Goal: Task Accomplishment & Management: Manage account settings

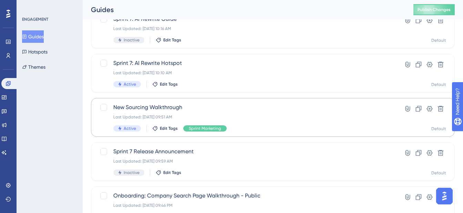
scroll to position [63, 0]
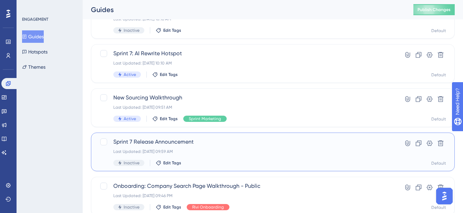
click at [166, 140] on span "Sprint 7 Release Announcement" at bounding box center [245, 142] width 264 height 8
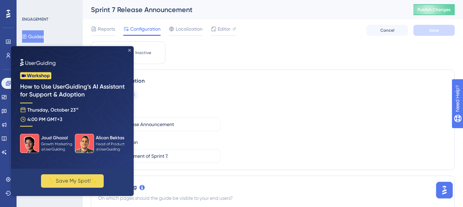
click at [131, 50] on icon "Close Preview" at bounding box center [129, 50] width 3 height 3
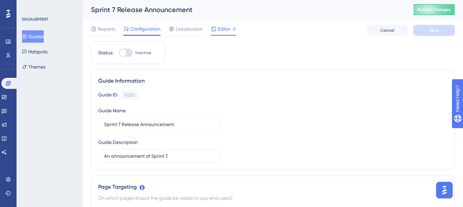
click at [221, 29] on span "Editor" at bounding box center [224, 29] width 13 height 8
click at [221, 27] on span "Editor" at bounding box center [224, 29] width 13 height 8
click at [230, 30] on span "Editor" at bounding box center [224, 29] width 13 height 8
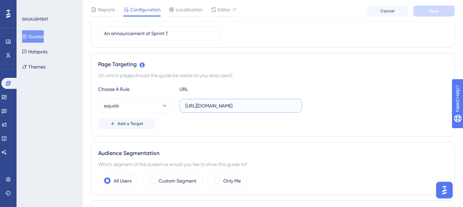
click at [233, 109] on input "https://sutrox-dev.riviapps.com/SXMain/Dashboard" at bounding box center [240, 106] width 111 height 8
paste input ".riviapps.com/"
type input "[URL][DOMAIN_NAME]"
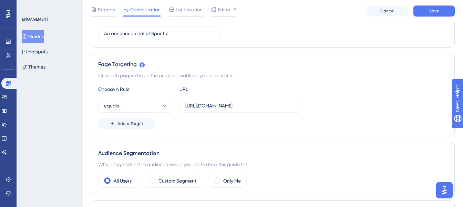
click at [251, 83] on div "Page Targeting On which pages should the guide be visible to your end users? Ch…" at bounding box center [273, 94] width 364 height 83
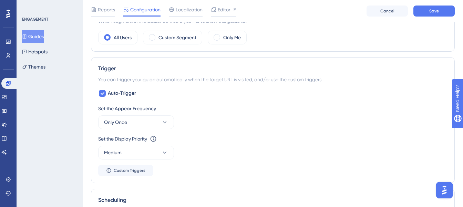
scroll to position [0, 0]
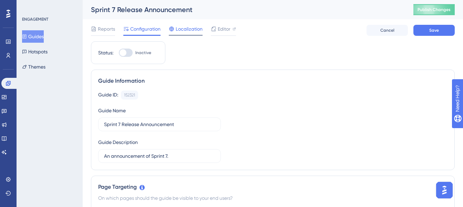
click at [194, 31] on span "Localization" at bounding box center [189, 29] width 27 height 8
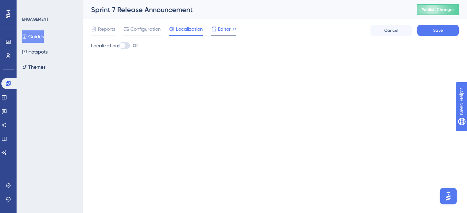
click at [220, 31] on span "Editor" at bounding box center [224, 29] width 13 height 8
click at [447, 32] on button "Save" at bounding box center [437, 30] width 41 height 11
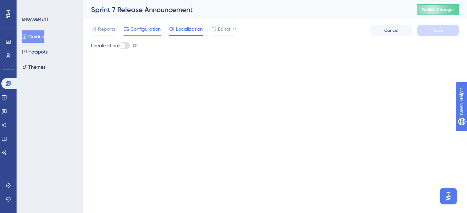
click at [135, 29] on span "Configuration" at bounding box center [145, 29] width 30 height 8
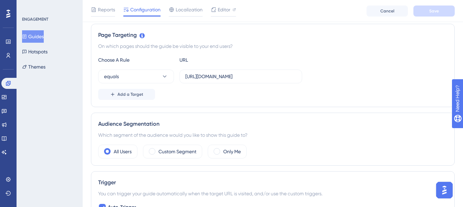
scroll to position [180, 0]
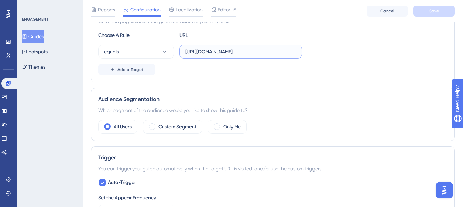
click at [221, 53] on input "https://sutrox.riviapps.com/" at bounding box center [240, 52] width 111 height 8
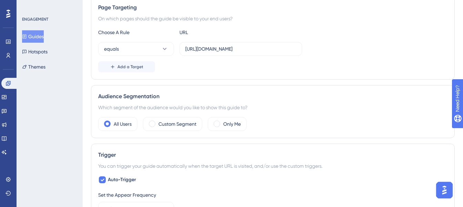
scroll to position [0, 0]
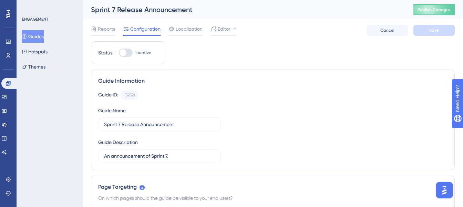
click at [123, 51] on div at bounding box center [123, 52] width 7 height 7
click at [119, 53] on input "Inactive" at bounding box center [119, 53] width 0 height 0
checkbox input "true"
click at [444, 36] on button "Save" at bounding box center [434, 30] width 41 height 11
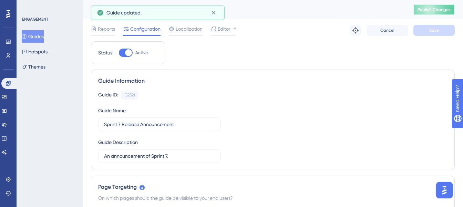
click at [440, 10] on span "Publish Changes" at bounding box center [434, 10] width 33 height 6
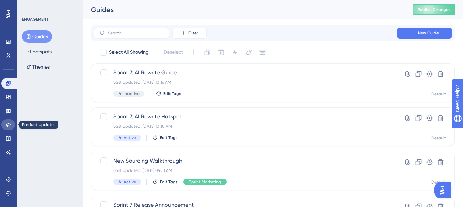
click at [10, 122] on icon at bounding box center [9, 125] width 6 height 6
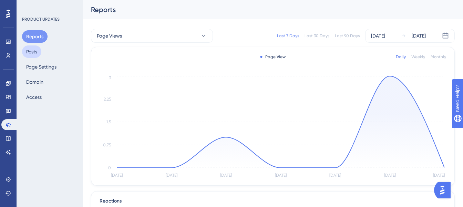
click at [32, 48] on button "Posts" at bounding box center [31, 51] width 19 height 12
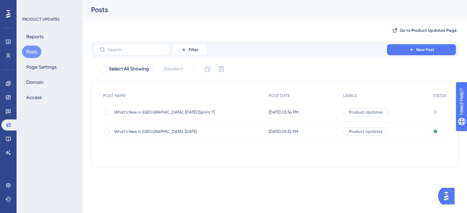
click at [175, 111] on span "What's New in Sutro: October 2025 [Sprint 7]" at bounding box center [169, 112] width 110 height 6
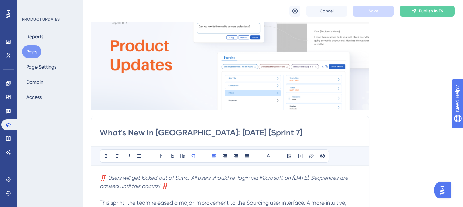
scroll to position [175, 0]
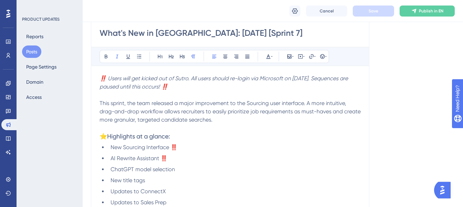
click at [176, 84] on p "‼️ Users will get kicked out of Sutro. All users should re-login via Microsoft …" at bounding box center [230, 82] width 261 height 17
drag, startPoint x: 107, startPoint y: 79, endPoint x: 191, endPoint y: 82, distance: 84.2
click at [191, 82] on p "‼️ Users will get kicked out of Sutro. All users should re-login via Microsoft …" at bounding box center [230, 82] width 261 height 17
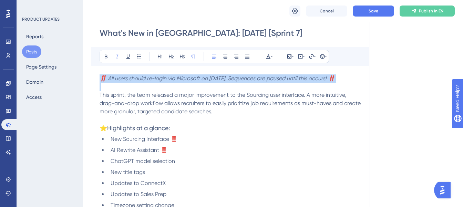
drag, startPoint x: 99, startPoint y: 94, endPoint x: 99, endPoint y: 74, distance: 19.6
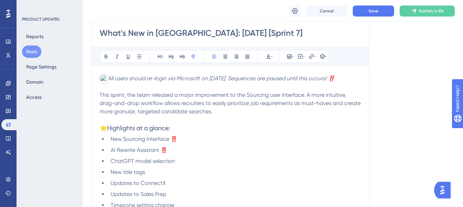
click at [154, 92] on span "This sprint, the team released a major improvement to the Sourcing user interfa…" at bounding box center [231, 103] width 263 height 23
drag, startPoint x: 168, startPoint y: 81, endPoint x: 338, endPoint y: 79, distance: 169.6
click at [335, 79] on em "‼️ All users should re-login via Microsoft on October 10. Sequences are paused …" at bounding box center [217, 78] width 235 height 7
click at [217, 88] on p "To enrich screen reader interactions, please activate Accessibility in Grammarl…" at bounding box center [230, 87] width 261 height 8
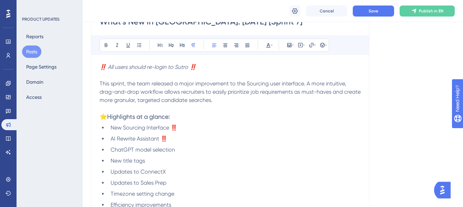
scroll to position [191, 0]
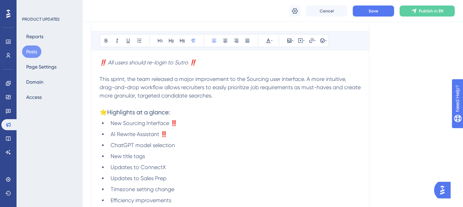
click at [242, 91] on p "This sprint, the team released a major improvement to the Sourcing user interfa…" at bounding box center [230, 87] width 261 height 25
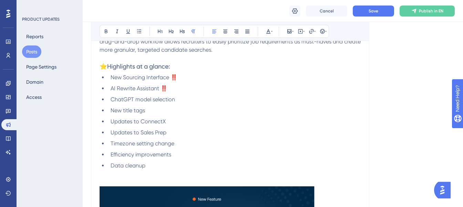
scroll to position [240, 0]
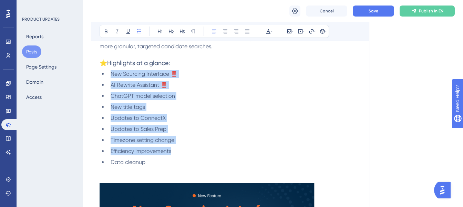
drag, startPoint x: 168, startPoint y: 158, endPoint x: 107, endPoint y: 72, distance: 105.2
click at [107, 72] on ul "New Sourcing Interface ‼️ AI Rewrite Assistant ‼️ ChatGPT model selection New t…" at bounding box center [230, 118] width 261 height 97
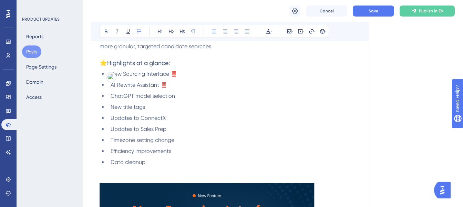
click at [107, 72] on div "Detect AI with Copyleaks" at bounding box center [112, 77] width 10 height 10
drag, startPoint x: 111, startPoint y: 74, endPoint x: 150, endPoint y: 162, distance: 96.3
click at [150, 162] on ul "New Sourcing Interface ‼️ AI Rewrite Assistant ‼️ ChatGPT model selection New t…" at bounding box center [230, 118] width 261 height 97
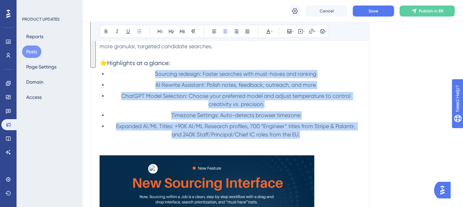
drag, startPoint x: 154, startPoint y: 72, endPoint x: 304, endPoint y: 132, distance: 161.4
click at [304, 132] on ul "Sourcing redesign: Faster searches with must-haves and ranking AI Rewrite Assis…" at bounding box center [230, 104] width 261 height 69
click at [215, 32] on icon at bounding box center [215, 32] width 6 height 6
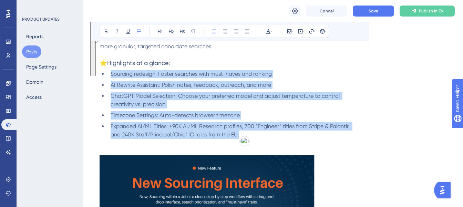
click at [150, 92] on li "ChatGPT Model Selection: Choose your preferred model and adjust temperature to …" at bounding box center [234, 100] width 253 height 17
drag, startPoint x: 135, startPoint y: 65, endPoint x: 201, endPoint y: 64, distance: 66.5
click at [201, 64] on h3 "⭐️Highlights at a glance:" at bounding box center [230, 63] width 261 height 8
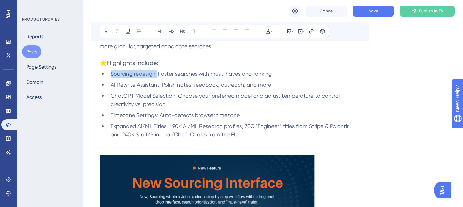
drag, startPoint x: 157, startPoint y: 73, endPoint x: 108, endPoint y: 74, distance: 49.3
click at [108, 74] on ul "Sourcing redesign: Faster searches with must-haves and ranking AI Rewrite Assis…" at bounding box center [230, 104] width 261 height 69
click at [106, 31] on icon at bounding box center [106, 32] width 3 height 4
drag, startPoint x: 162, startPoint y: 83, endPoint x: 102, endPoint y: 83, distance: 59.6
click at [102, 84] on ul "Sourcing redesign: Faster searches with must-haves and ranking AI Rewrite Assis…" at bounding box center [230, 104] width 261 height 69
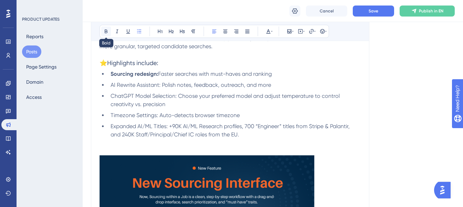
click at [104, 29] on icon at bounding box center [106, 32] width 6 height 6
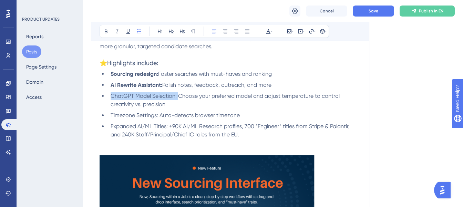
drag, startPoint x: 179, startPoint y: 97, endPoint x: 108, endPoint y: 97, distance: 71.3
click at [108, 97] on ul "Sourcing redesign: Faster searches with must-haves and ranking AI Rewrite Assis…" at bounding box center [230, 104] width 261 height 69
click at [105, 32] on icon at bounding box center [106, 32] width 3 height 4
drag, startPoint x: 158, startPoint y: 116, endPoint x: 99, endPoint y: 115, distance: 58.9
click at [100, 115] on ul "Sourcing redesign: Faster searches with must-haves and ranking AI Rewrite Assis…" at bounding box center [230, 104] width 261 height 69
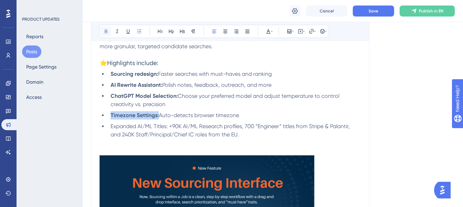
click at [106, 35] on button at bounding box center [106, 32] width 10 height 10
drag, startPoint x: 170, startPoint y: 127, endPoint x: 107, endPoint y: 125, distance: 62.7
click at [107, 125] on ul "Sourcing redesign: Faster searches with must-haves and ranking AI Rewrite Assis…" at bounding box center [230, 104] width 261 height 69
click at [105, 30] on icon at bounding box center [106, 32] width 3 height 4
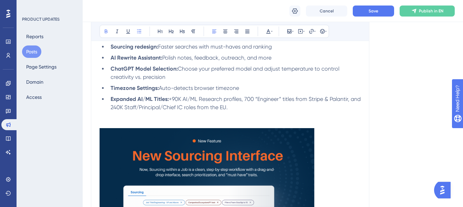
scroll to position [285, 0]
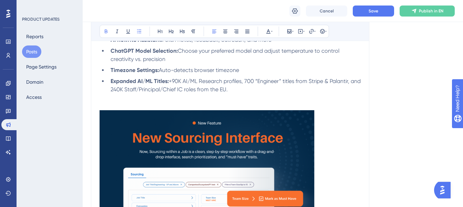
click at [159, 101] on p "To enrich screen reader interactions, please activate Accessibility in Grammarl…" at bounding box center [230, 98] width 261 height 8
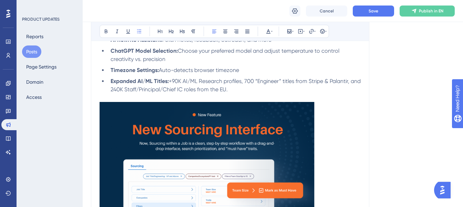
click at [188, 142] on img "To enrich screen reader interactions, please activate Accessibility in Grammarl…" at bounding box center [207, 162] width 215 height 121
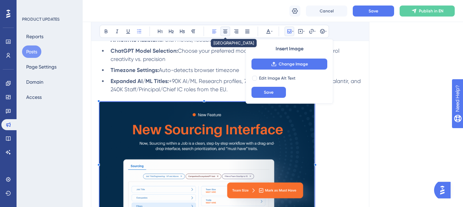
click at [228, 32] on button at bounding box center [226, 32] width 10 height 10
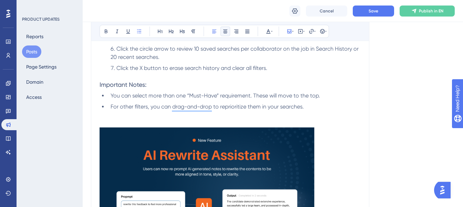
scroll to position [887, 0]
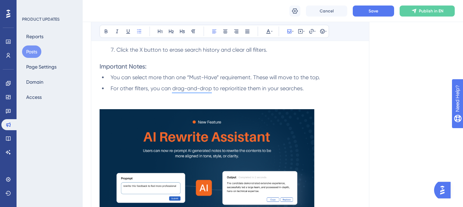
click at [204, 134] on img "To enrich screen reader interactions, please activate Accessibility in Grammarl…" at bounding box center [207, 169] width 215 height 121
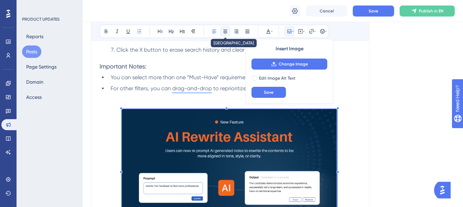
click at [228, 32] on icon at bounding box center [226, 32] width 6 height 6
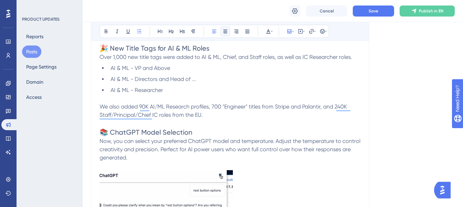
scroll to position [1315, 0]
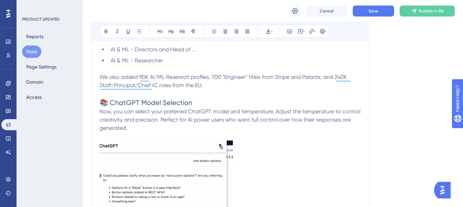
click at [193, 154] on img "To enrich screen reader interactions, please activate Accessibility in Grammarl…" at bounding box center [166, 207] width 133 height 132
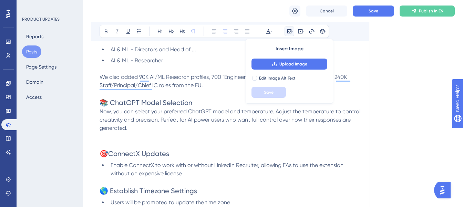
click at [150, 139] on p "To enrich screen reader interactions, please activate Accessibility in Grammarl…" at bounding box center [230, 136] width 261 height 8
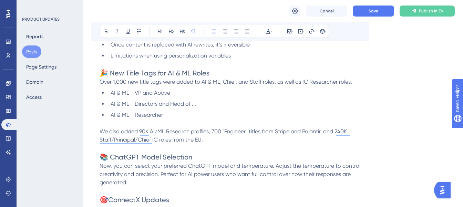
scroll to position [1267, 3]
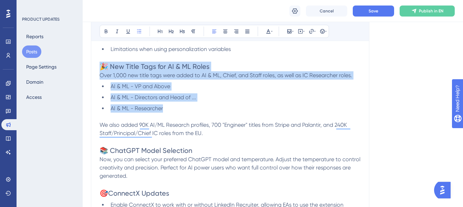
drag, startPoint x: 184, startPoint y: 109, endPoint x: 92, endPoint y: 69, distance: 100.6
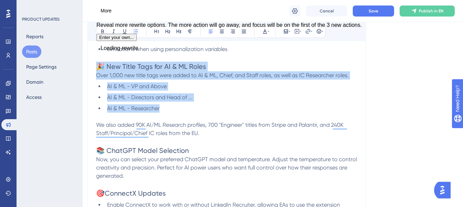
copy div "🎉 New Title Tags for AI & ML Roles Over 1,000 new title tags were added to AI &…"
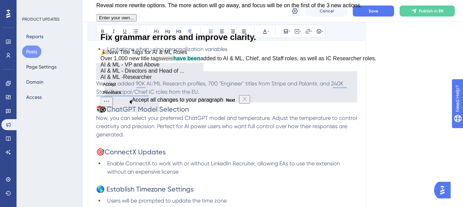
click at [172, 139] on p "Now, you can select your preferred ChatGPT model and temperature. Adjust the te…" at bounding box center [226, 126] width 261 height 25
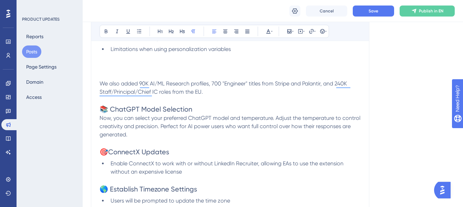
click at [140, 70] on h2 "To enrich screen reader interactions, please activate Accessibility in Grammarl…" at bounding box center [230, 67] width 261 height 10
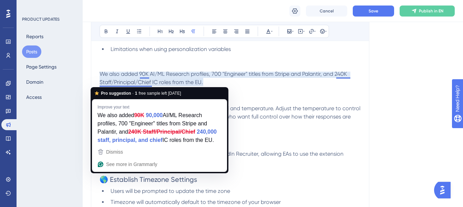
click at [246, 130] on p "To enrich screen reader interactions, please activate Accessibility in Grammarl…" at bounding box center [230, 133] width 261 height 8
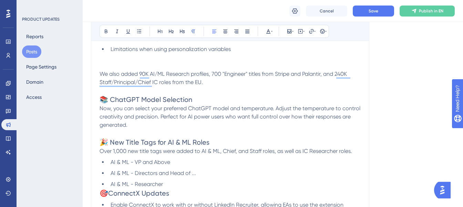
click at [195, 75] on span "We also added 90K AI/ML Research profiles, 700 "Engineer" titles from Stripe an…" at bounding box center [224, 78] width 249 height 15
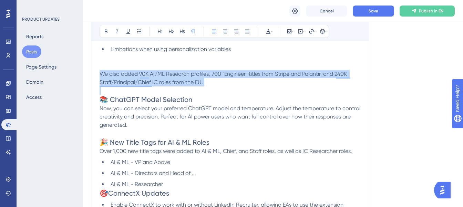
click at [195, 75] on span "We also added 90K AI/ML Research profiles, 700 "Engineer" titles from Stripe an…" at bounding box center [224, 78] width 249 height 15
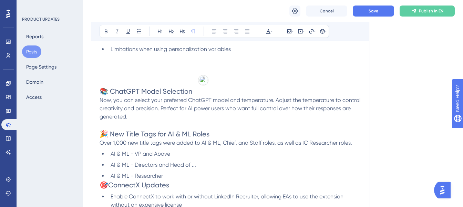
click at [169, 174] on li "AI & ML - Researcher" at bounding box center [234, 176] width 253 height 8
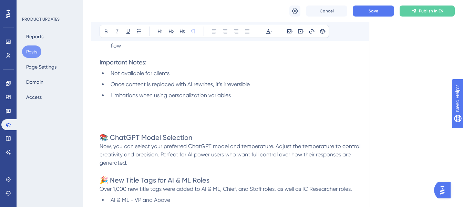
scroll to position [1216, 3]
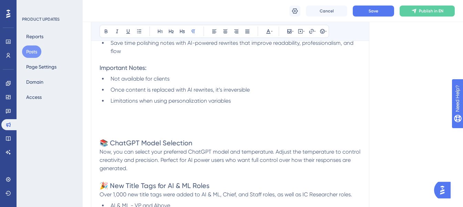
click at [136, 136] on p "To enrich screen reader interactions, please activate Accessibility in Grammarl…" at bounding box center [230, 134] width 261 height 8
click at [287, 31] on icon at bounding box center [290, 32] width 6 height 6
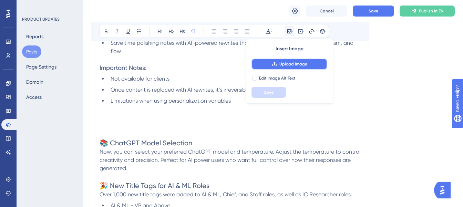
click at [284, 62] on span "Upload Image" at bounding box center [294, 64] width 28 height 6
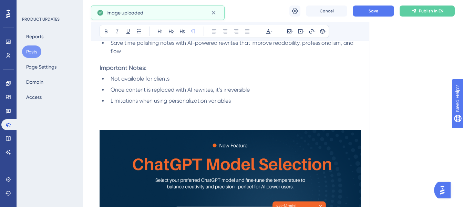
click at [153, 119] on p "To enrich screen reader interactions, please activate Accessibility in Grammarl…" at bounding box center [230, 117] width 261 height 8
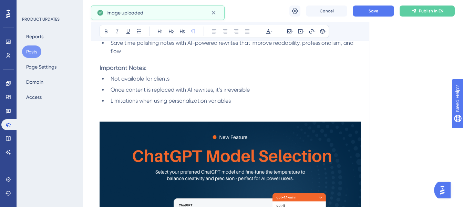
click at [157, 141] on img "To enrich screen reader interactions, please activate Accessibility in Grammarl…" at bounding box center [230, 195] width 261 height 147
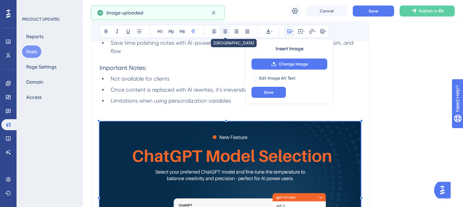
click at [223, 30] on icon at bounding box center [226, 32] width 6 height 6
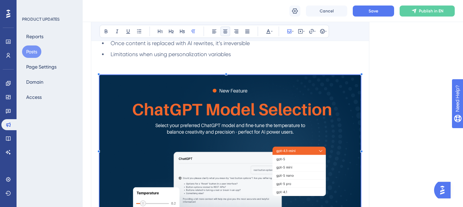
scroll to position [1220, 3]
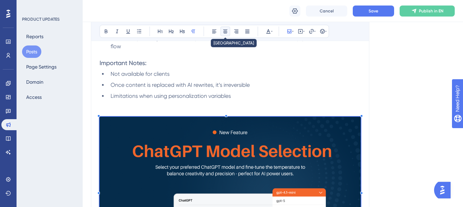
click at [225, 32] on button at bounding box center [226, 32] width 10 height 10
click at [241, 96] on li "Limitations when using personalization variables" at bounding box center [234, 96] width 253 height 8
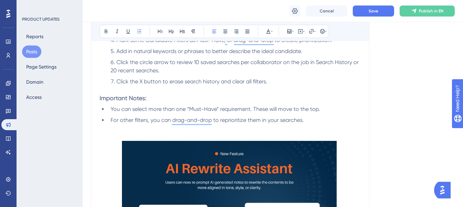
scroll to position [987, 3]
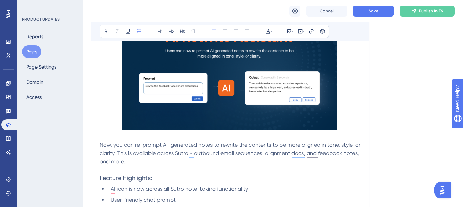
click at [203, 105] on img "To enrich screen reader interactions, please activate Accessibility in Grammarl…" at bounding box center [229, 69] width 215 height 121
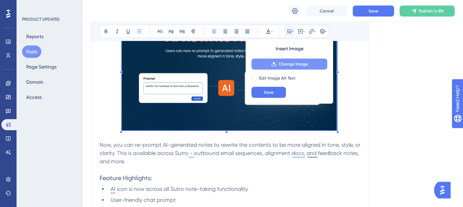
click at [279, 64] on span "Change Image" at bounding box center [293, 64] width 29 height 6
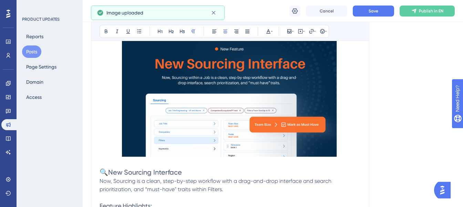
scroll to position [307, 3]
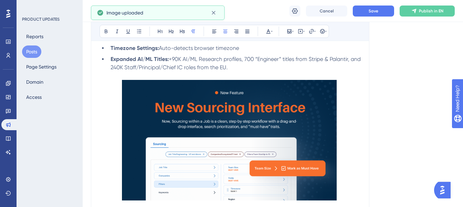
click at [195, 125] on img "To enrich screen reader interactions, please activate Accessibility in Grammarl…" at bounding box center [229, 140] width 215 height 121
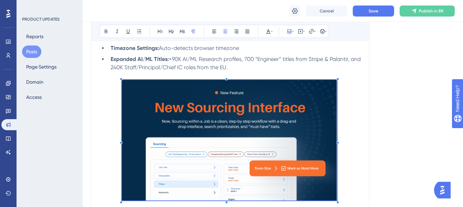
click at [232, 153] on img "To enrich screen reader interactions, please activate Accessibility in Grammarl…" at bounding box center [229, 140] width 215 height 121
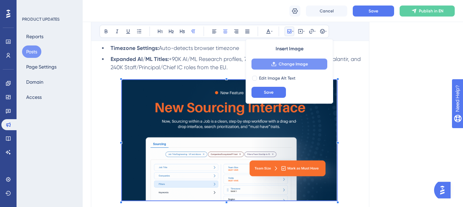
click at [266, 63] on button "Change Image" at bounding box center [290, 64] width 76 height 11
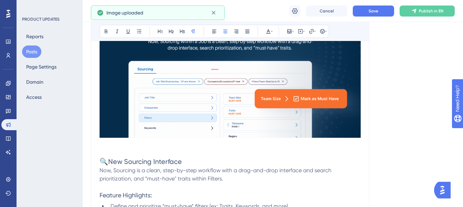
scroll to position [471, 3]
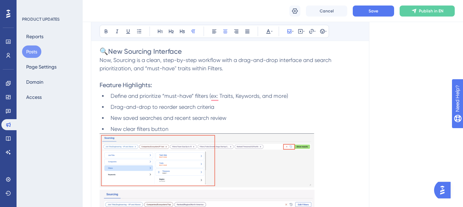
scroll to position [492, 3]
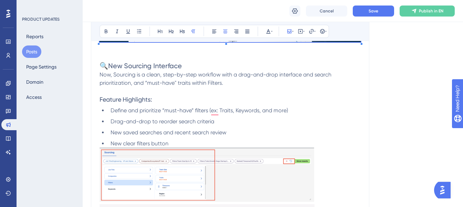
click at [103, 68] on span "🔍New Sourcing Interface" at bounding box center [141, 66] width 82 height 8
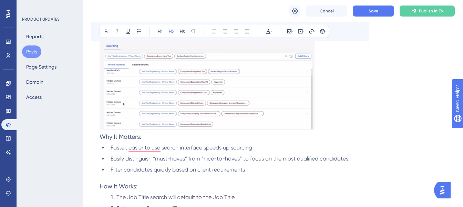
scroll to position [717, 3]
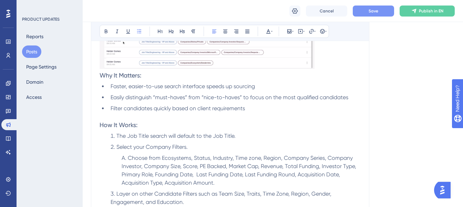
click at [366, 13] on button "Save" at bounding box center [373, 11] width 41 height 11
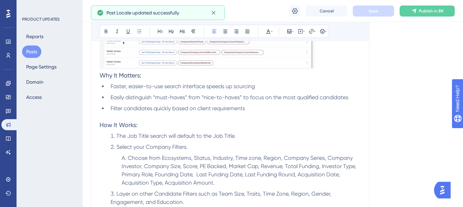
scroll to position [376, 3]
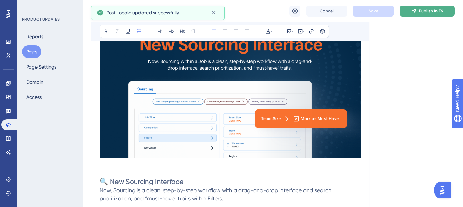
click at [430, 8] on span "Publish in EN" at bounding box center [431, 11] width 24 height 6
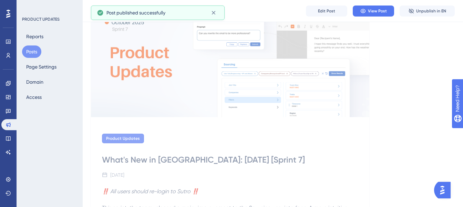
scroll to position [0, 3]
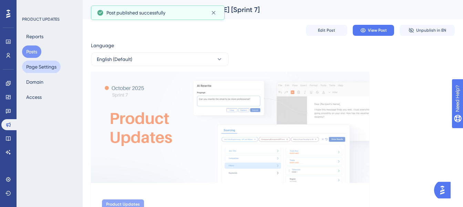
click at [43, 70] on button "Page Settings" at bounding box center [41, 67] width 39 height 12
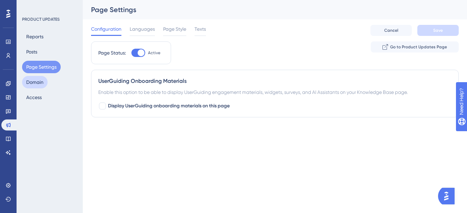
click at [43, 83] on button "Domain" at bounding box center [35, 82] width 26 height 12
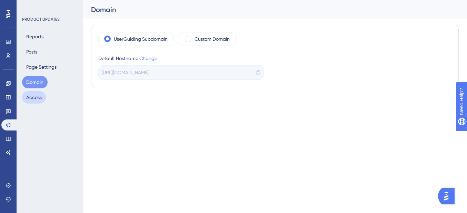
click at [36, 95] on button "Access" at bounding box center [34, 97] width 24 height 12
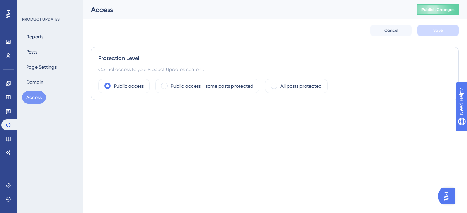
click at [33, 59] on div "Reports Posts Page Settings Domain Access" at bounding box center [50, 66] width 56 height 73
click at [32, 52] on button "Posts" at bounding box center [31, 51] width 19 height 12
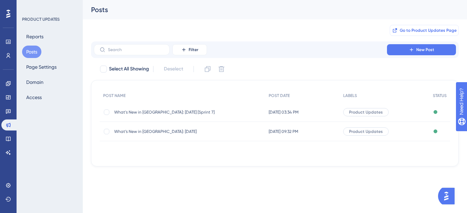
click at [414, 32] on span "Go to Product Updates Page" at bounding box center [427, 31] width 57 height 6
click at [155, 108] on div "What's New in Sutro: October 2025 [Sprint 7] What's New in Sutro: October 2025 …" at bounding box center [169, 111] width 110 height 19
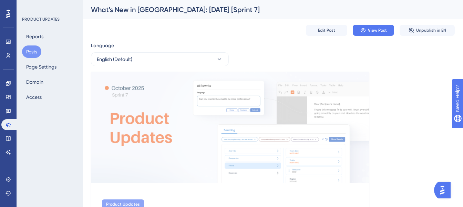
scroll to position [3, 0]
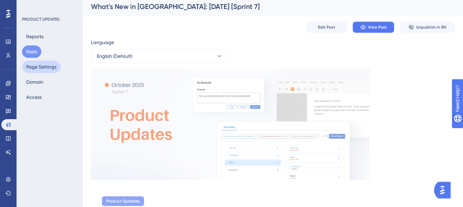
click at [37, 72] on button "Page Settings" at bounding box center [41, 67] width 39 height 12
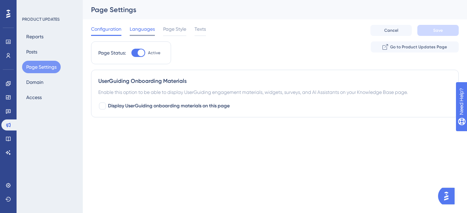
click at [138, 32] on span "Languages" at bounding box center [142, 29] width 25 height 8
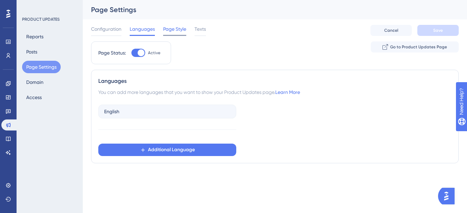
click at [173, 30] on span "Page Style" at bounding box center [174, 29] width 23 height 8
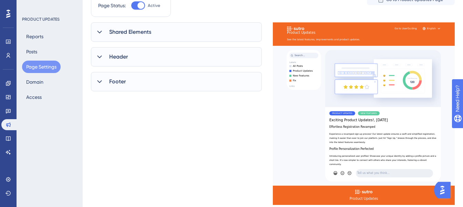
scroll to position [48, 0]
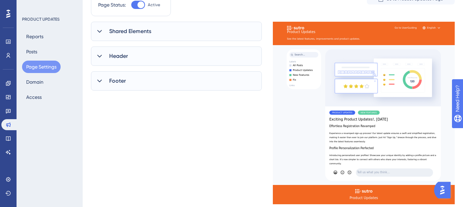
click at [132, 75] on div "Footer" at bounding box center [176, 80] width 171 height 19
click at [129, 60] on div "Header" at bounding box center [176, 56] width 171 height 19
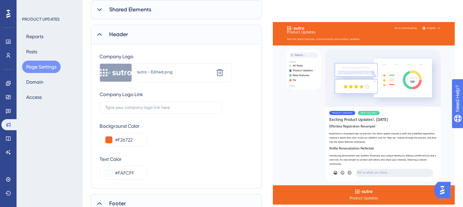
scroll to position [2, 0]
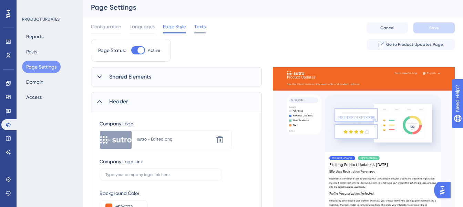
click at [197, 30] on span "Texts" at bounding box center [199, 26] width 11 height 8
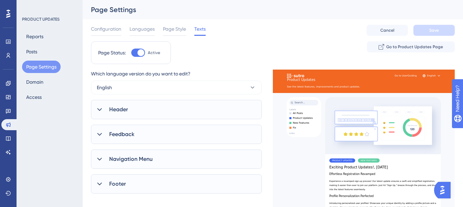
click at [123, 103] on div "Header" at bounding box center [176, 109] width 171 height 19
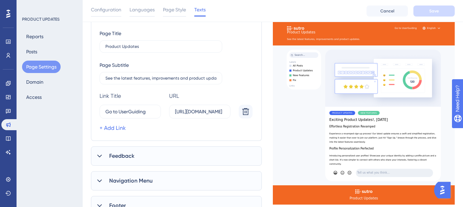
scroll to position [154, 0]
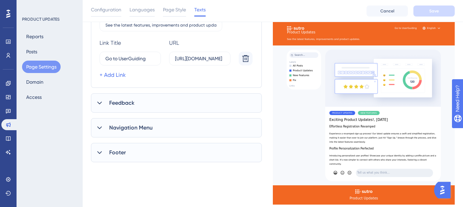
click at [123, 101] on span "Feedback" at bounding box center [121, 103] width 25 height 8
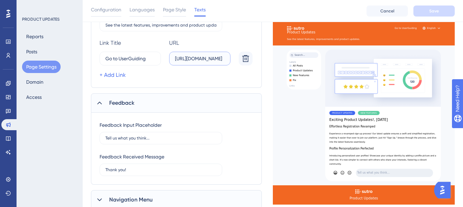
click at [202, 61] on input "https://userguiding.com/" at bounding box center [200, 59] width 50 height 8
click at [207, 60] on input "https://userguiding.com/" at bounding box center [200, 59] width 50 height 8
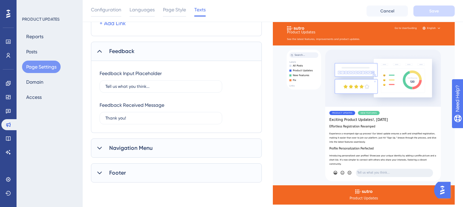
click at [143, 150] on span "Navigation Menu" at bounding box center [130, 148] width 43 height 8
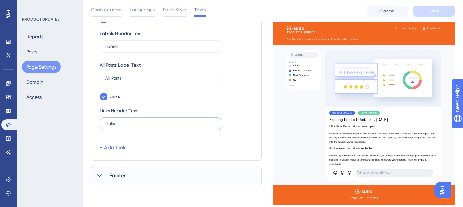
click at [135, 176] on div "Footer" at bounding box center [176, 175] width 171 height 19
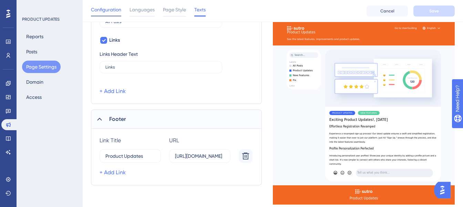
click at [105, 13] on span "Configuration" at bounding box center [106, 10] width 30 height 8
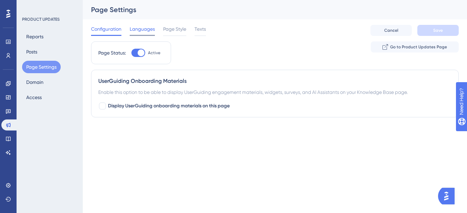
click at [136, 28] on span "Languages" at bounding box center [142, 29] width 25 height 8
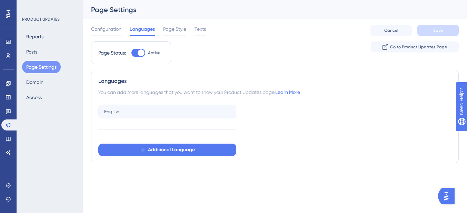
click at [159, 30] on div "Configuration Languages Page Style Texts" at bounding box center [148, 30] width 115 height 11
click at [169, 30] on span "Page Style" at bounding box center [174, 29] width 23 height 8
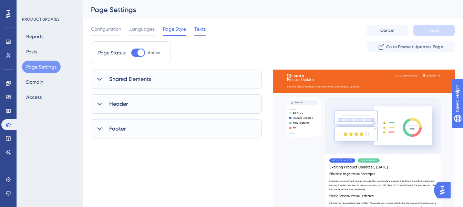
click at [202, 28] on span "Texts" at bounding box center [199, 29] width 11 height 8
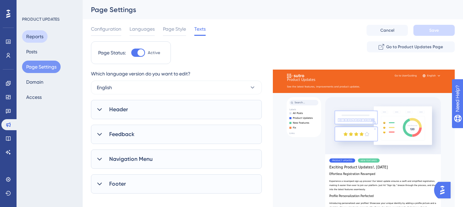
click at [40, 38] on button "Reports" at bounding box center [35, 36] width 26 height 12
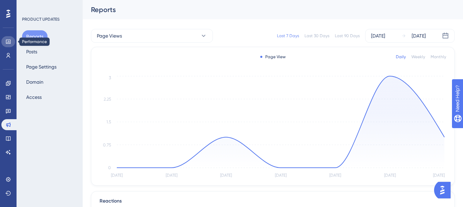
click at [12, 41] on link at bounding box center [8, 41] width 14 height 11
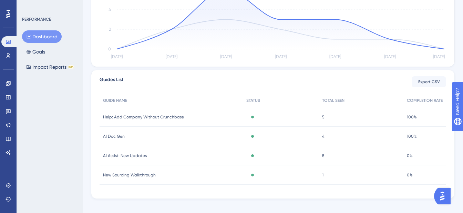
scroll to position [207, 0]
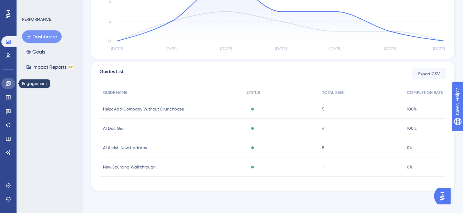
click at [9, 84] on icon at bounding box center [9, 84] width 6 height 6
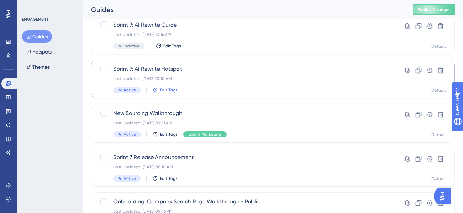
scroll to position [48, 0]
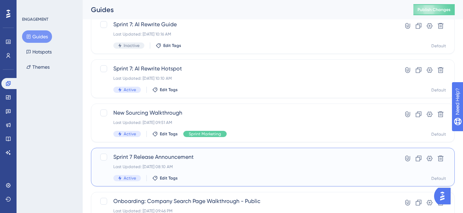
click at [162, 181] on div "Active Edit Tags" at bounding box center [245, 178] width 264 height 6
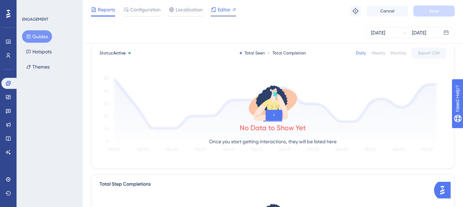
scroll to position [128, 0]
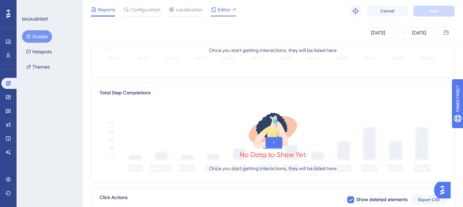
click at [218, 11] on span "Editor" at bounding box center [224, 10] width 13 height 8
click at [7, 123] on icon at bounding box center [9, 125] width 6 height 6
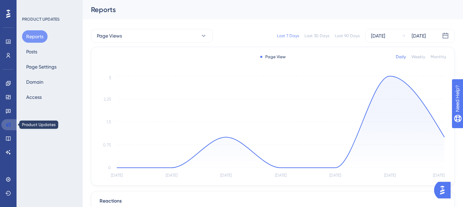
click at [8, 125] on icon at bounding box center [9, 125] width 6 height 6
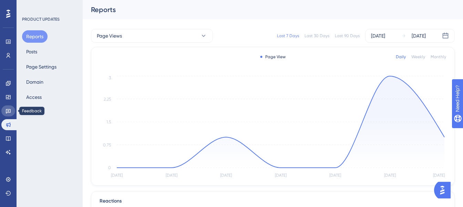
click at [7, 111] on icon at bounding box center [9, 111] width 6 height 6
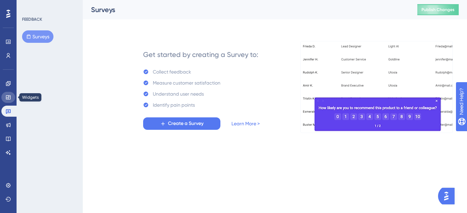
click at [7, 95] on icon at bounding box center [9, 97] width 6 height 6
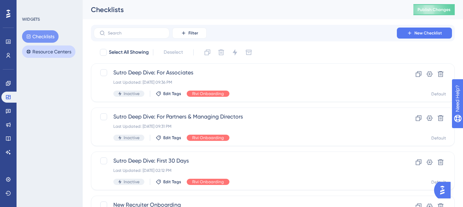
click at [41, 49] on button "Resource Centers" at bounding box center [48, 51] width 53 height 12
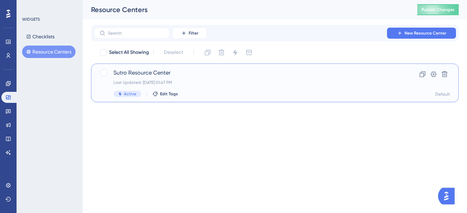
click at [168, 80] on div "Last Updated: Sep 24 2025, 01:47 PM" at bounding box center [246, 83] width 267 height 6
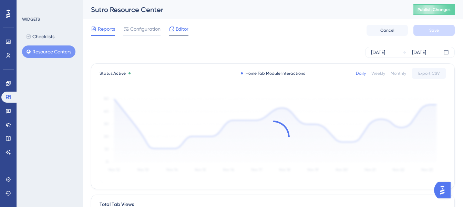
click at [177, 30] on span "Editor" at bounding box center [182, 29] width 13 height 8
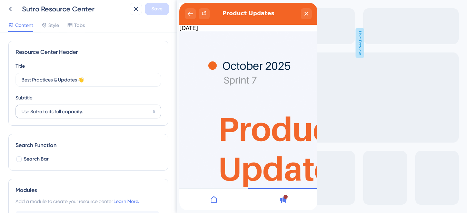
click at [68, 107] on label "Use Sutro to its full capacity. 5" at bounding box center [88, 111] width 145 height 14
click at [68, 108] on input "Use Sutro to its full capacity." at bounding box center [85, 112] width 129 height 8
click at [68, 107] on label "Use Sutro to its full capacity. 5" at bounding box center [88, 111] width 145 height 14
click at [68, 108] on input "Use Sutro to its full capacity." at bounding box center [85, 112] width 129 height 8
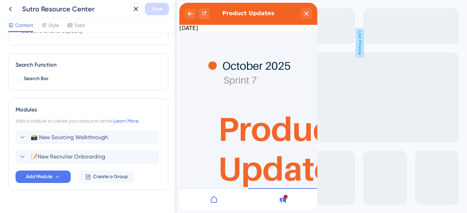
scroll to position [93, 0]
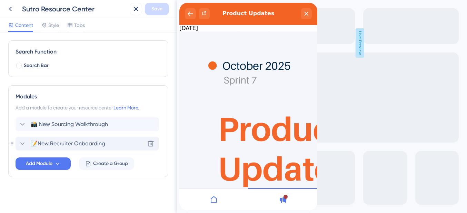
click at [22, 143] on icon at bounding box center [22, 143] width 8 height 8
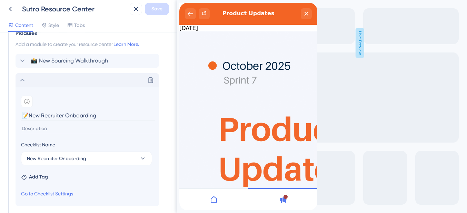
scroll to position [212, 0]
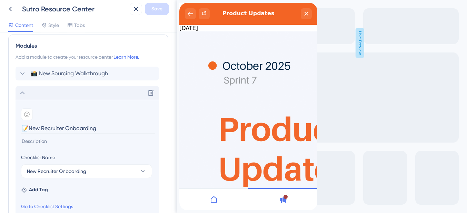
click at [21, 91] on icon at bounding box center [22, 93] width 8 height 8
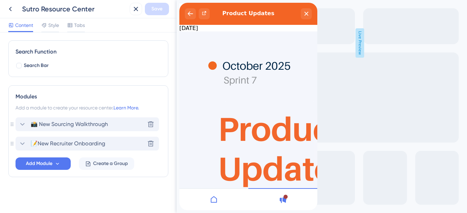
click at [23, 124] on icon at bounding box center [22, 124] width 4 height 3
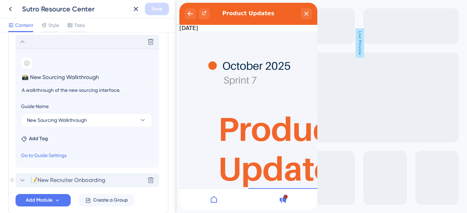
scroll to position [202, 0]
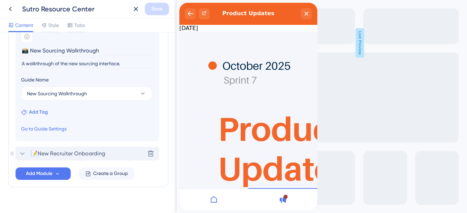
click at [35, 110] on span "Add Tag" at bounding box center [38, 112] width 19 height 8
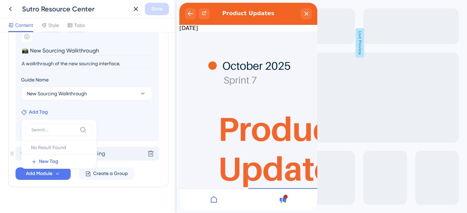
scroll to position [212, 0]
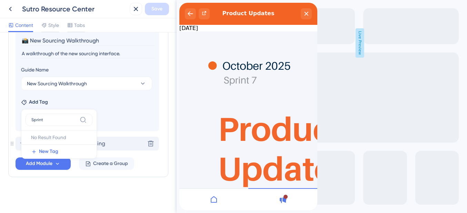
type input "Sprint"
click at [50, 182] on div "Resource Center Header Title Best Practices & Updates 👋 1 Best Practices & Upda…" at bounding box center [88, 16] width 160 height 376
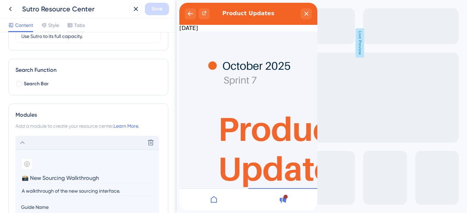
scroll to position [0, 0]
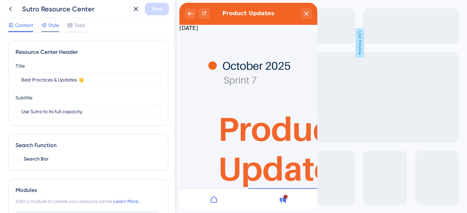
click at [50, 29] on div "Style" at bounding box center [50, 26] width 18 height 11
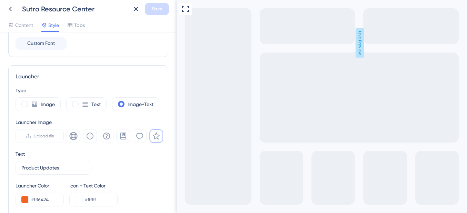
scroll to position [56, 0]
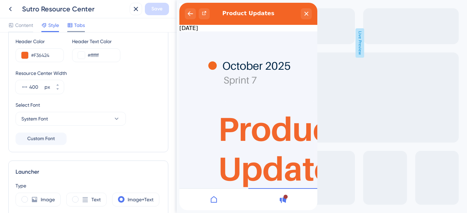
click at [81, 23] on span "Tabs" at bounding box center [79, 25] width 11 height 8
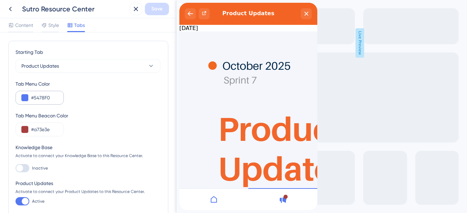
scroll to position [115, 0]
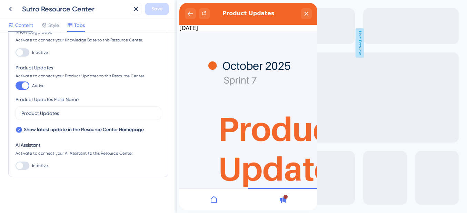
click at [24, 24] on span "Content" at bounding box center [24, 25] width 18 height 8
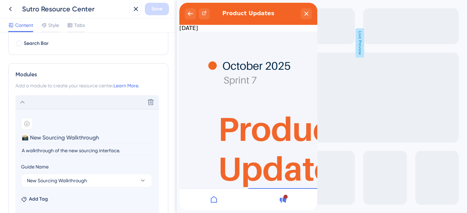
click at [23, 100] on icon at bounding box center [22, 102] width 8 height 8
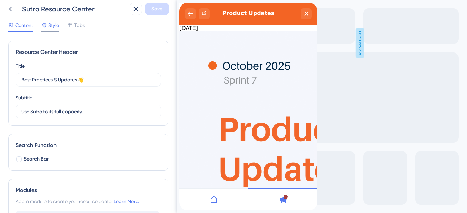
click at [52, 26] on span "Style" at bounding box center [53, 25] width 11 height 8
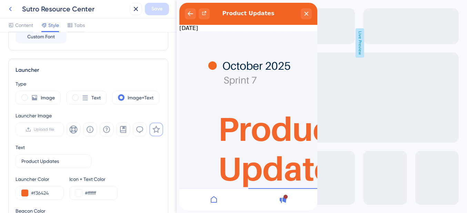
click at [12, 10] on icon at bounding box center [10, 9] width 8 height 8
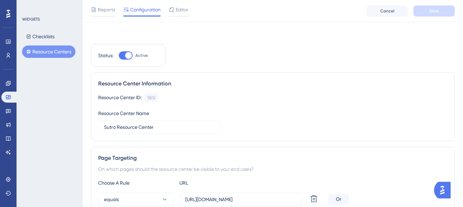
scroll to position [108, 0]
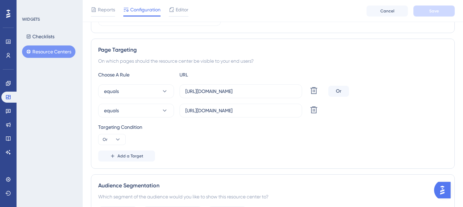
click at [338, 89] on div "Or" at bounding box center [338, 91] width 21 height 11
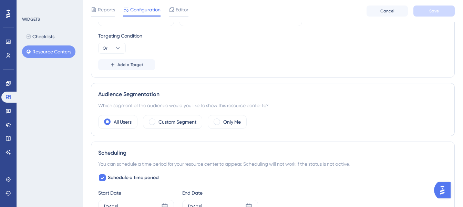
scroll to position [305, 0]
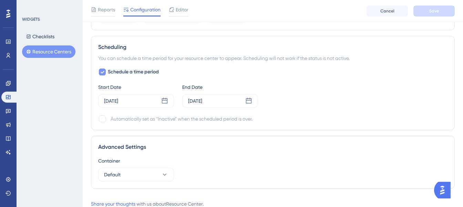
click at [121, 70] on span "Schedule a time period" at bounding box center [133, 72] width 51 height 8
checkbox input "false"
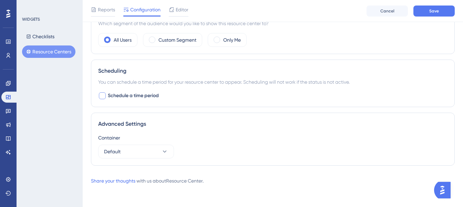
scroll to position [282, 0]
click at [433, 15] on button "Save" at bounding box center [434, 11] width 41 height 11
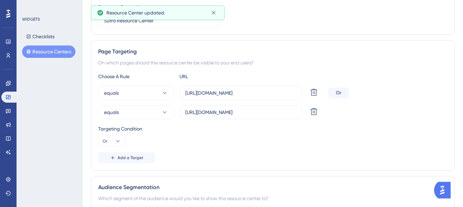
scroll to position [0, 0]
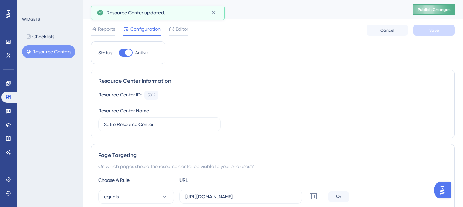
click at [429, 11] on span "Publish Changes" at bounding box center [434, 10] width 33 height 6
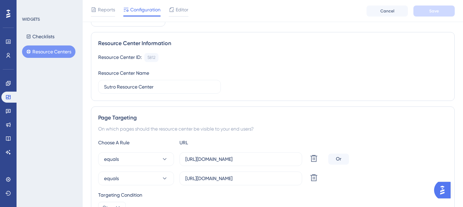
scroll to position [44, 0]
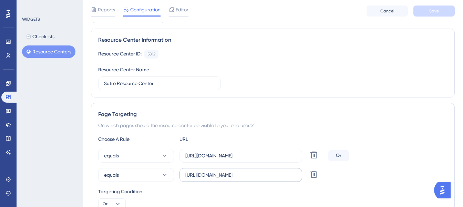
click at [249, 180] on label "https://sutrox.riviapps.com/sxmain/Dashboard" at bounding box center [241, 175] width 123 height 14
click at [249, 179] on input "https://sutrox.riviapps.com/sxmain/Dashboard" at bounding box center [240, 175] width 111 height 8
click at [249, 180] on label "https://sutrox.riviapps.com/sxmain/Dashboard" at bounding box center [241, 175] width 123 height 14
click at [249, 179] on input "https://sutrox.riviapps.com/sxmain/Dashboard" at bounding box center [240, 175] width 111 height 8
click at [249, 180] on label "https://sutrox.riviapps.com/sxmain/Dashboard" at bounding box center [241, 175] width 123 height 14
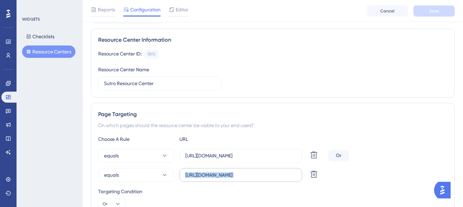
click at [249, 179] on input "https://sutrox.riviapps.com/sxmain/Dashboard" at bounding box center [240, 175] width 111 height 8
click at [244, 174] on input "https://sutrox.riviapps.com/sxmain/Dashboard" at bounding box center [240, 175] width 111 height 8
paste input "text"
type input "https://sutrox.riviapps.com/Dashboard"
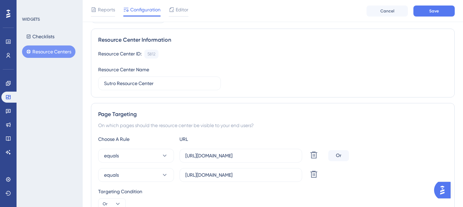
click at [280, 126] on div "On which pages should the resource center be visible to your end users?" at bounding box center [272, 125] width 349 height 8
click at [424, 12] on button "Save" at bounding box center [434, 11] width 41 height 11
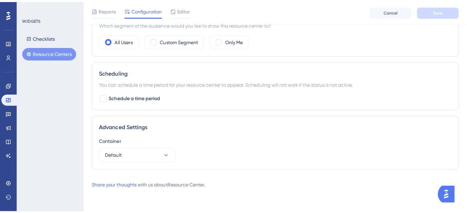
scroll to position [0, 0]
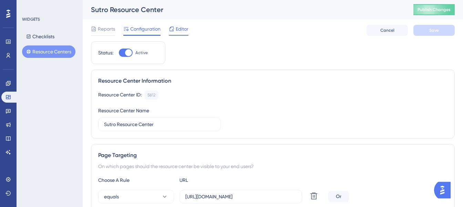
click at [176, 28] on span "Editor" at bounding box center [182, 29] width 13 height 8
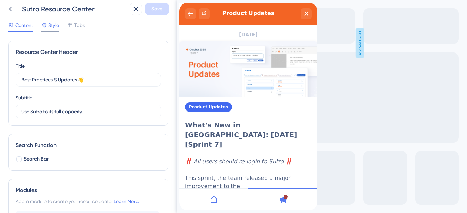
click at [48, 22] on div "Style" at bounding box center [50, 25] width 18 height 8
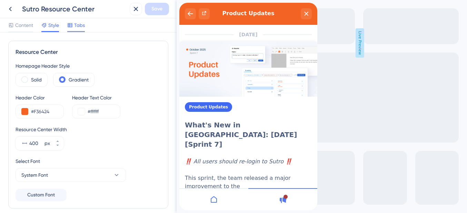
click at [78, 22] on span "Tabs" at bounding box center [79, 25] width 11 height 8
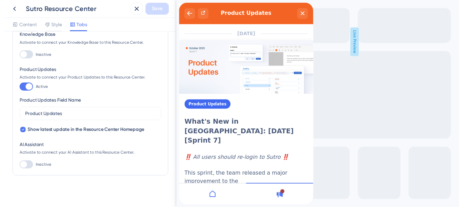
scroll to position [115, 0]
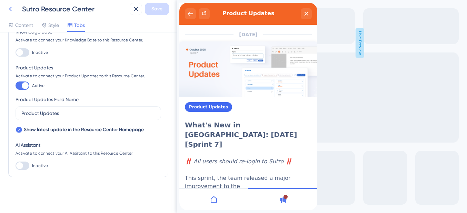
click at [13, 9] on icon at bounding box center [10, 9] width 8 height 8
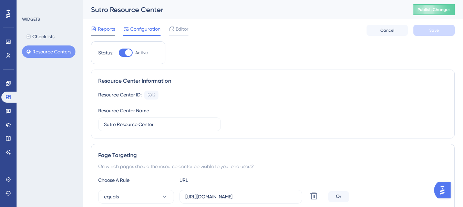
click at [101, 26] on span "Reports" at bounding box center [106, 29] width 17 height 8
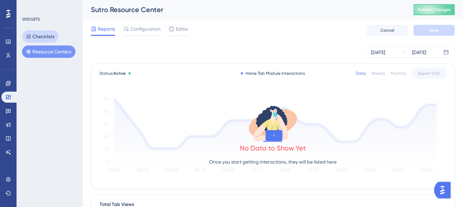
click at [46, 36] on button "Checklists" at bounding box center [40, 36] width 37 height 12
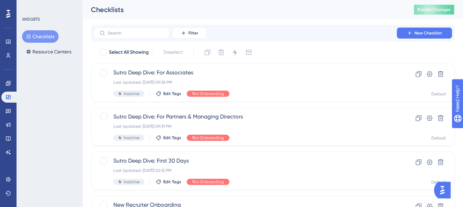
click at [437, 7] on span "Publish Changes" at bounding box center [434, 10] width 33 height 6
click at [44, 50] on button "Resource Centers" at bounding box center [48, 51] width 53 height 12
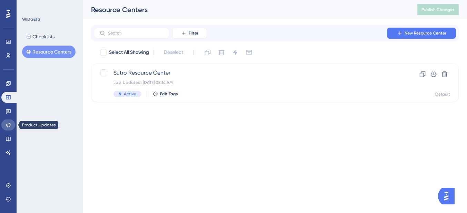
click at [11, 123] on link at bounding box center [8, 124] width 14 height 11
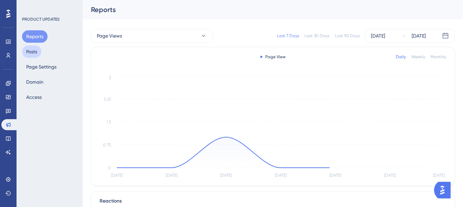
click at [36, 55] on button "Posts" at bounding box center [31, 51] width 19 height 12
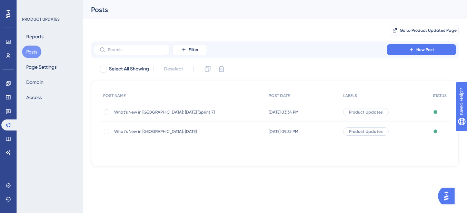
click at [141, 111] on span "What's New in Sutro: October 2025 [Sprint 7]" at bounding box center [169, 112] width 110 height 6
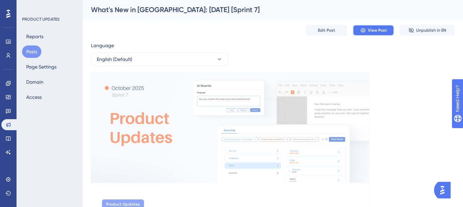
click at [376, 32] on span "View Post" at bounding box center [377, 31] width 19 height 6
click at [31, 38] on button "Reports" at bounding box center [35, 36] width 26 height 12
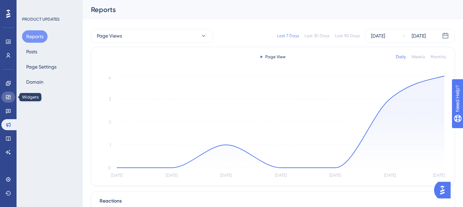
click at [8, 93] on link at bounding box center [8, 97] width 14 height 11
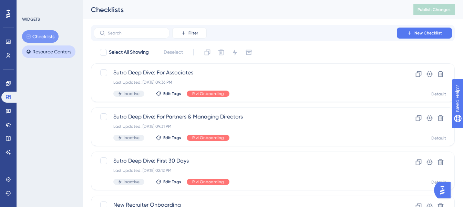
click at [59, 49] on button "Resource Centers" at bounding box center [48, 51] width 53 height 12
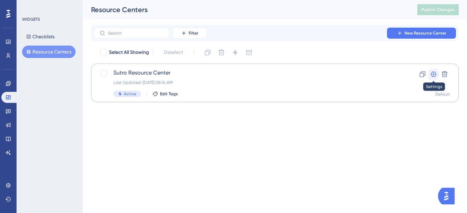
click at [434, 74] on icon at bounding box center [433, 74] width 7 height 7
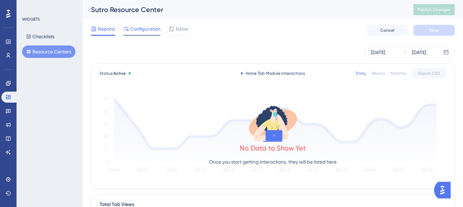
click at [132, 33] on div "Configuration" at bounding box center [141, 30] width 37 height 11
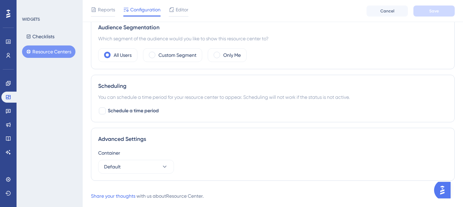
scroll to position [282, 0]
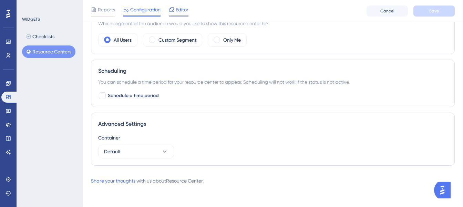
click at [180, 12] on span "Editor" at bounding box center [182, 10] width 13 height 8
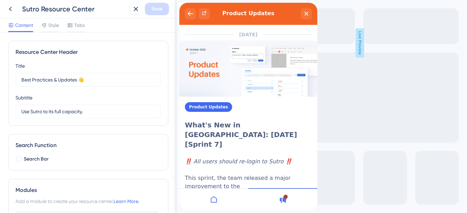
scroll to position [93, 0]
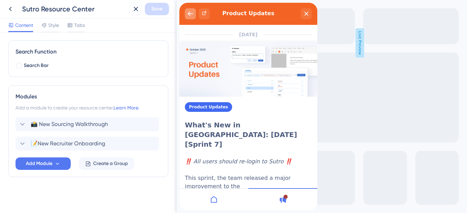
click at [189, 14] on icon "back to header" at bounding box center [191, 14] width 6 height 6
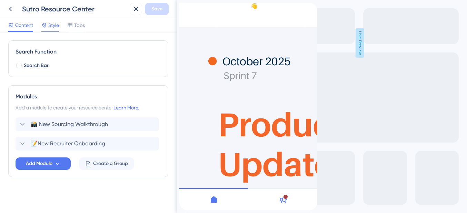
click at [51, 27] on span "Style" at bounding box center [53, 25] width 11 height 8
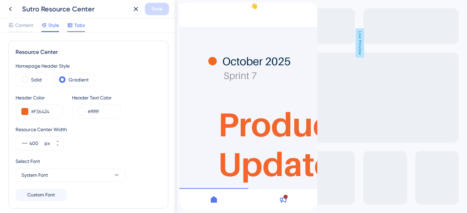
click at [75, 25] on span "Tabs" at bounding box center [79, 25] width 11 height 8
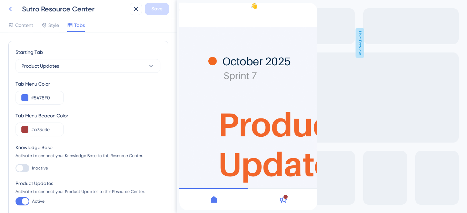
click at [13, 9] on icon at bounding box center [10, 9] width 8 height 8
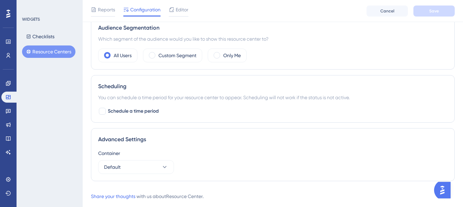
scroll to position [282, 0]
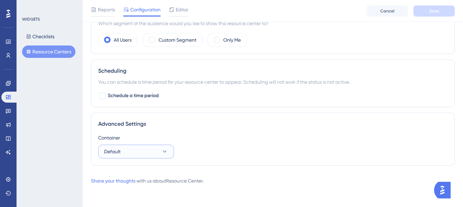
click at [126, 153] on button "Default" at bounding box center [136, 152] width 76 height 14
click at [134, 126] on div "Advanced Settings" at bounding box center [272, 124] width 349 height 8
click at [4, 87] on link at bounding box center [8, 83] width 14 height 11
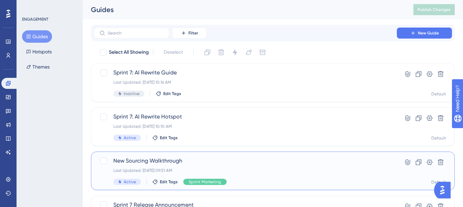
click at [145, 160] on span "New Sourcing Walkthrough" at bounding box center [245, 161] width 264 height 8
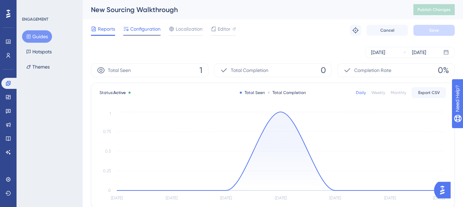
click at [141, 31] on span "Configuration" at bounding box center [145, 29] width 30 height 8
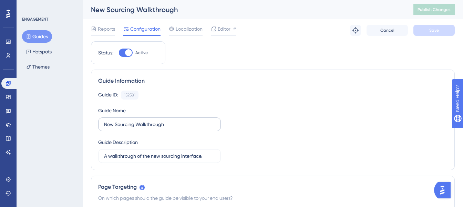
scroll to position [110, 0]
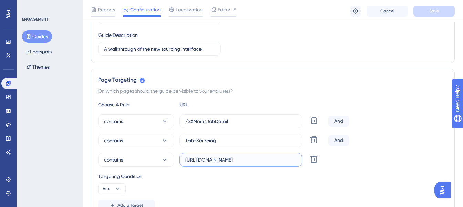
click at [228, 160] on input "https://sutrox-dev.riviapps.com/" at bounding box center [240, 160] width 111 height 8
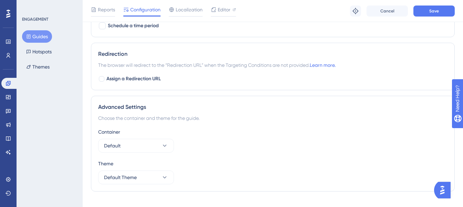
scroll to position [546, 0]
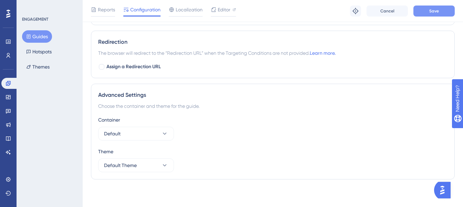
type input "https://sutrox.riviapps.com/"
click at [425, 12] on button "Save" at bounding box center [434, 11] width 41 height 11
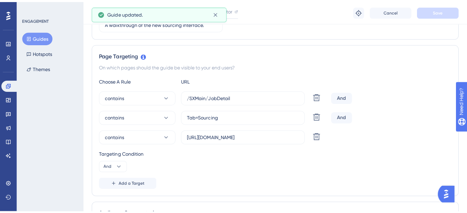
scroll to position [0, 0]
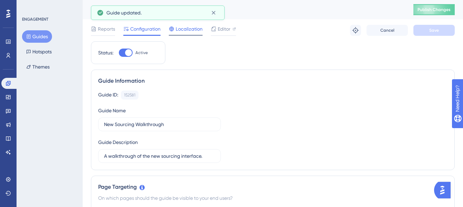
click at [180, 32] on span "Localization" at bounding box center [189, 29] width 27 height 8
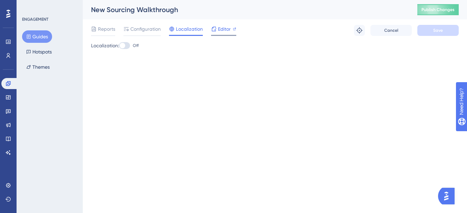
click at [220, 33] on span "Editor" at bounding box center [224, 29] width 13 height 8
